Goal: Task Accomplishment & Management: Manage account settings

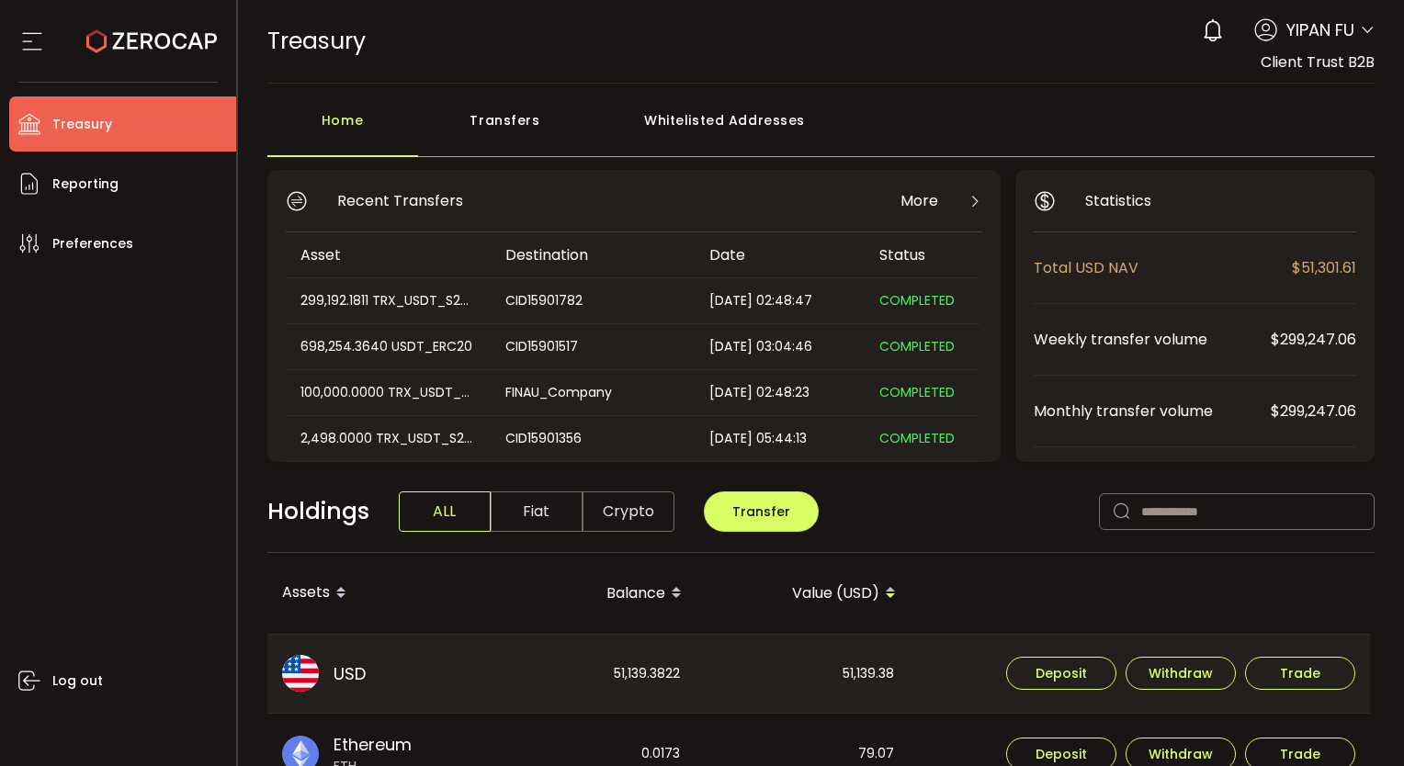
click at [1360, 28] on icon at bounding box center [1367, 30] width 15 height 15
click at [1328, 39] on span "YIPAN FU" at bounding box center [1320, 29] width 68 height 25
click at [1360, 27] on icon at bounding box center [1367, 30] width 15 height 15
click at [1364, 35] on icon at bounding box center [1367, 30] width 15 height 15
